Goal: Navigation & Orientation: Find specific page/section

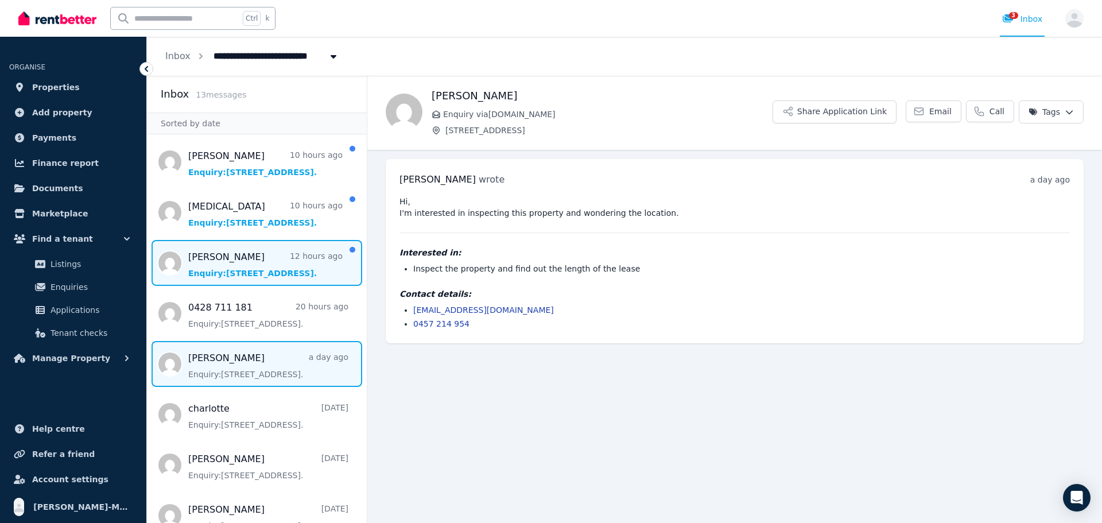
click at [278, 267] on span "Message list" at bounding box center [257, 263] width 220 height 46
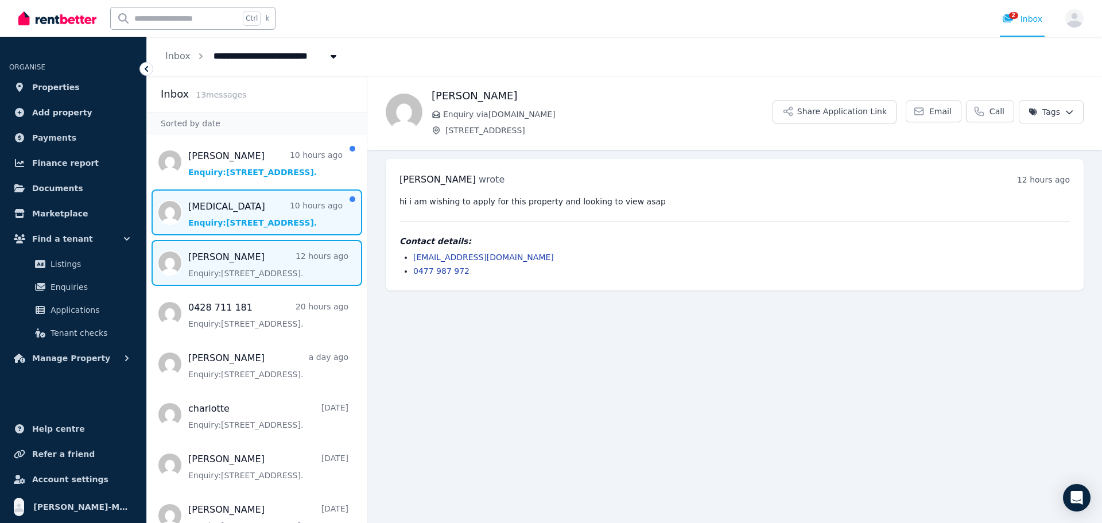
click at [277, 221] on span "Message list" at bounding box center [257, 212] width 220 height 46
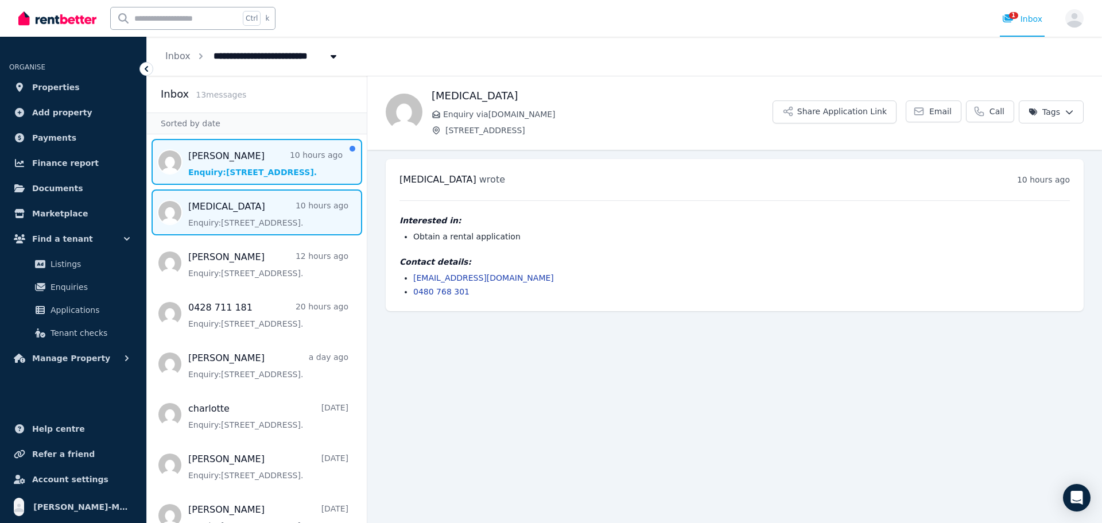
click at [258, 172] on span "Message list" at bounding box center [257, 162] width 220 height 46
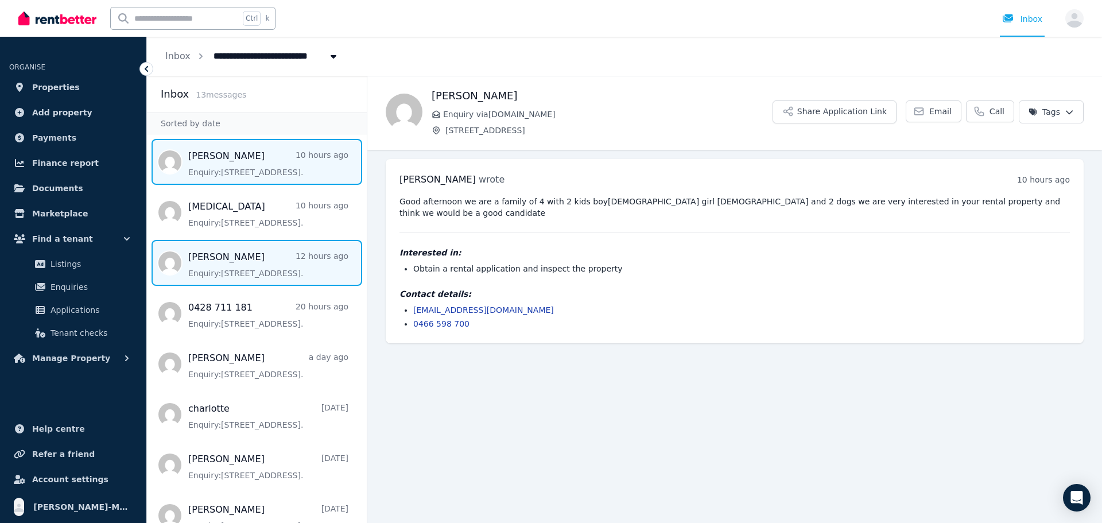
click at [270, 264] on span "Message list" at bounding box center [257, 263] width 220 height 46
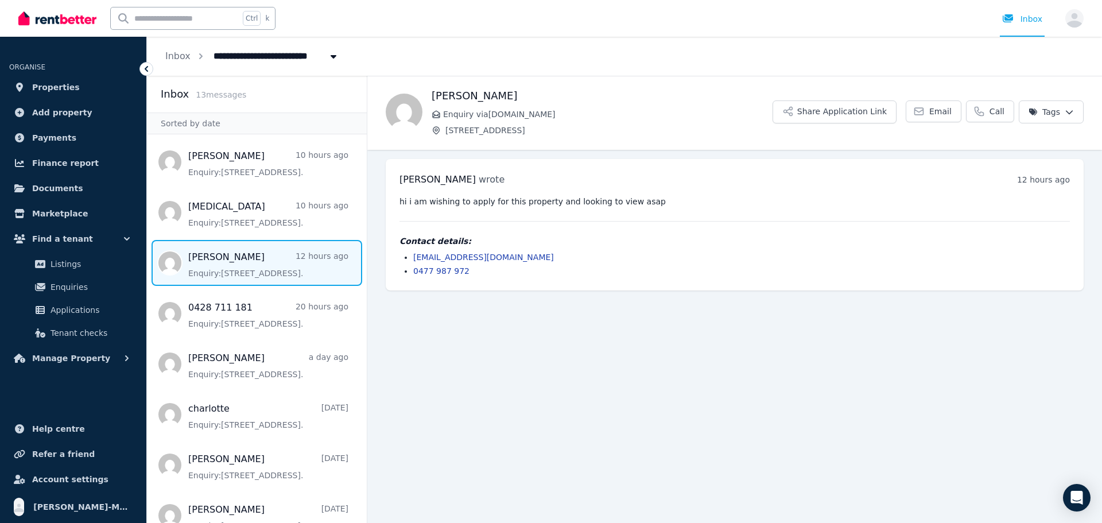
drag, startPoint x: 304, startPoint y: 261, endPoint x: 281, endPoint y: 258, distance: 23.1
click at [281, 258] on span "Message list" at bounding box center [257, 263] width 220 height 46
